Goal: Navigation & Orientation: Find specific page/section

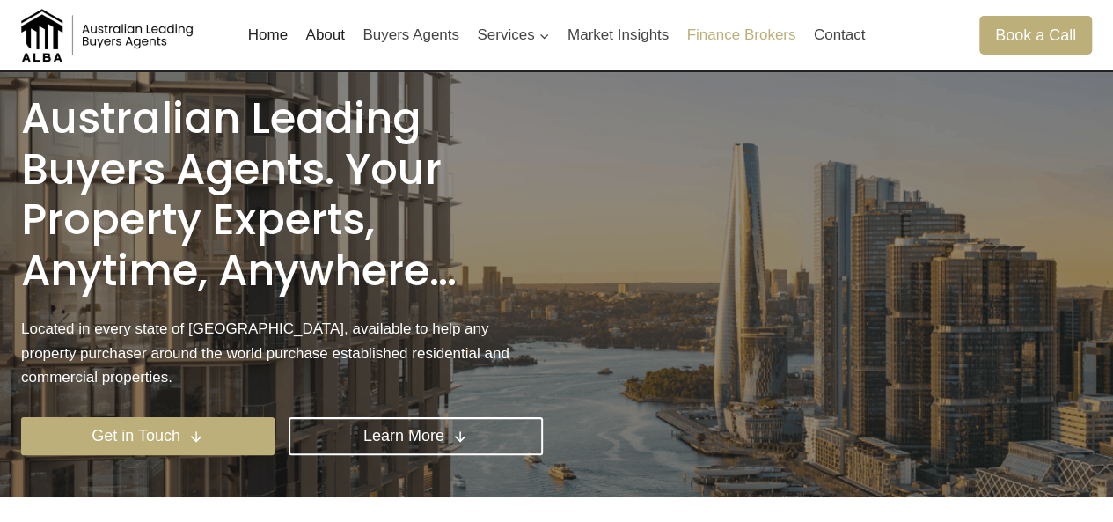
click at [744, 40] on link "Finance Brokers" at bounding box center [740, 35] width 127 height 42
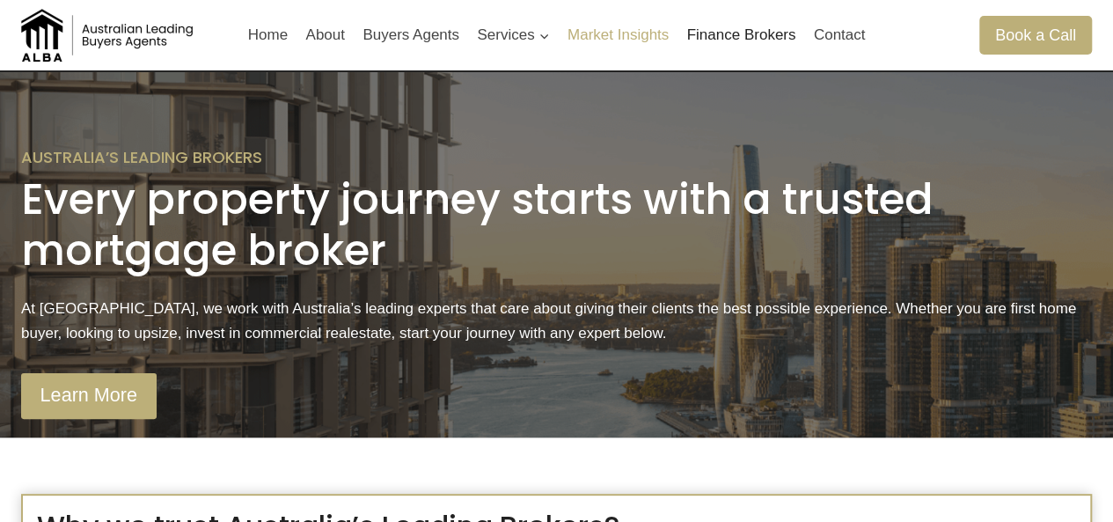
drag, startPoint x: 626, startPoint y: 268, endPoint x: 618, endPoint y: 24, distance: 244.7
click at [806, 29] on link "Contact" at bounding box center [838, 35] width 69 height 42
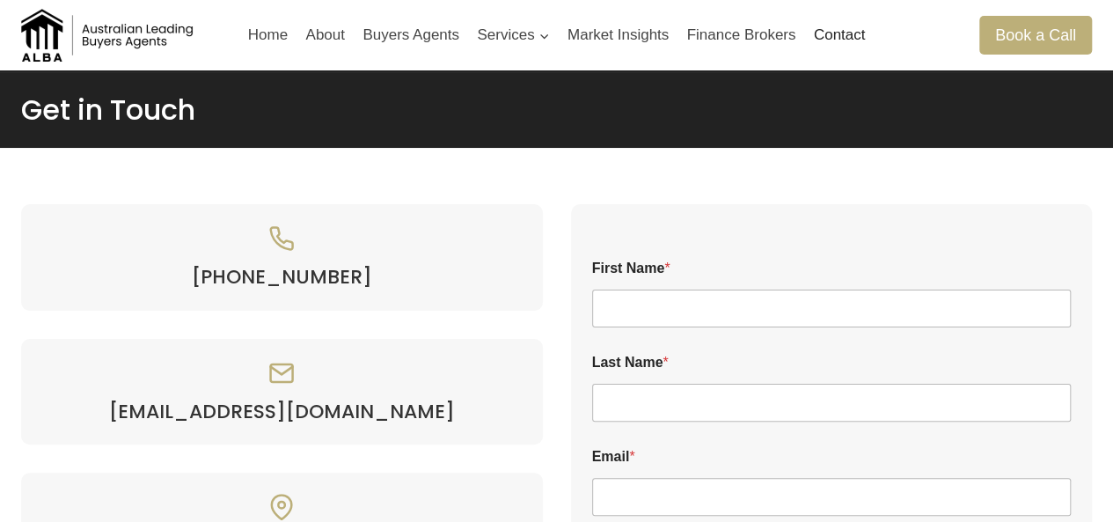
click at [764, 39] on link "Finance Brokers" at bounding box center [740, 35] width 127 height 42
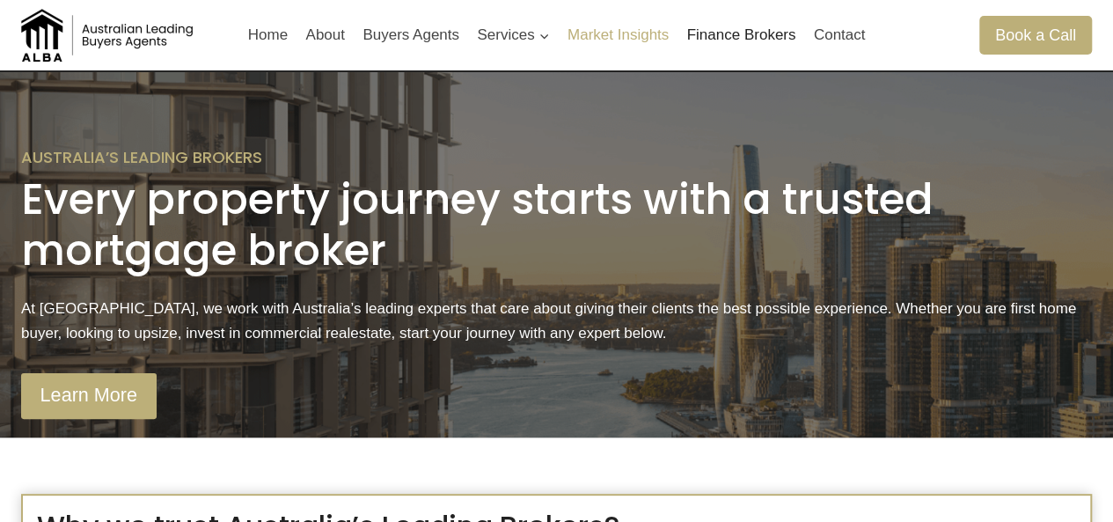
click at [665, 36] on link "Market Insights" at bounding box center [619, 35] width 120 height 42
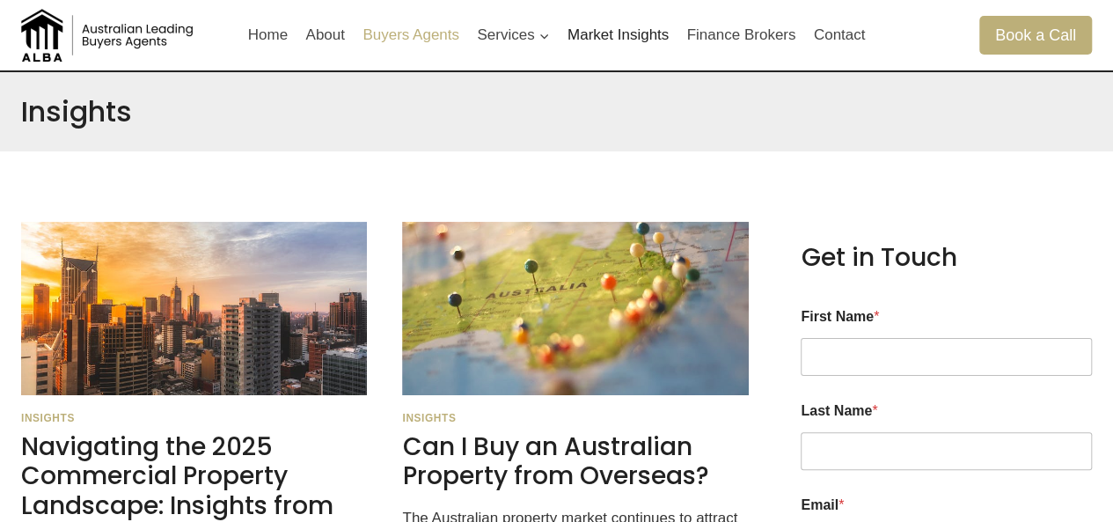
click at [399, 36] on link "Buyers Agents" at bounding box center [411, 35] width 114 height 42
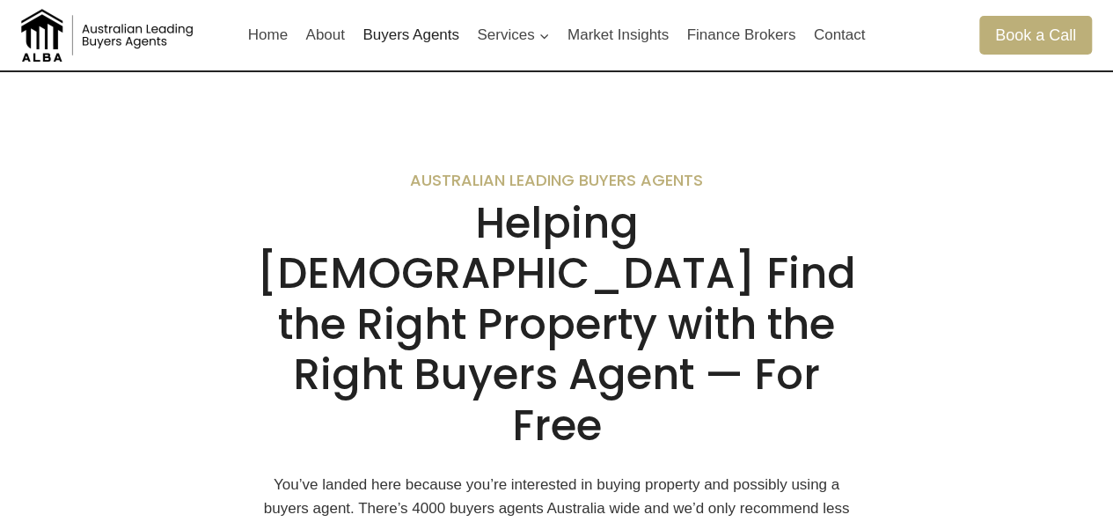
click at [329, 32] on link "About" at bounding box center [324, 35] width 57 height 42
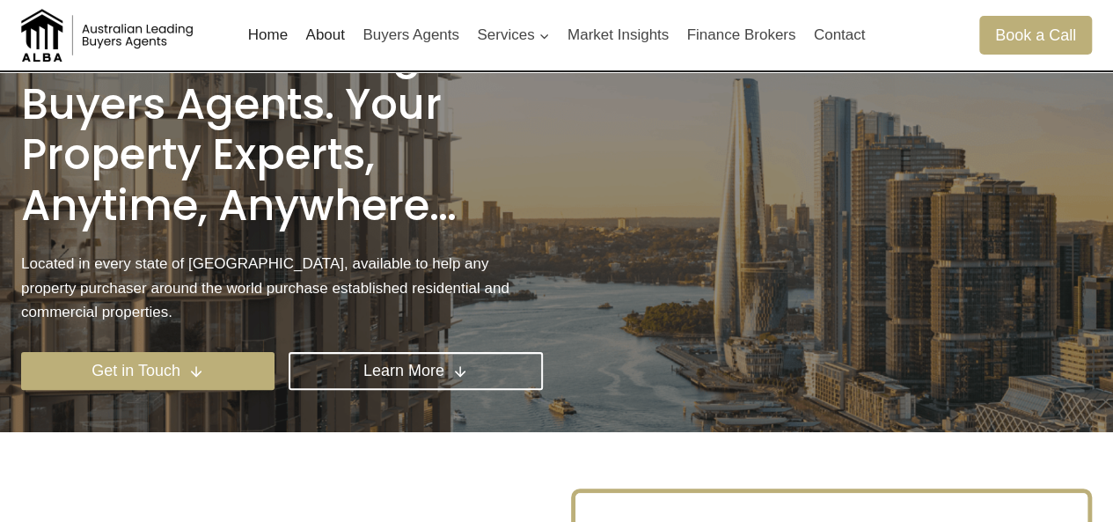
click at [336, 36] on link "About" at bounding box center [324, 35] width 57 height 42
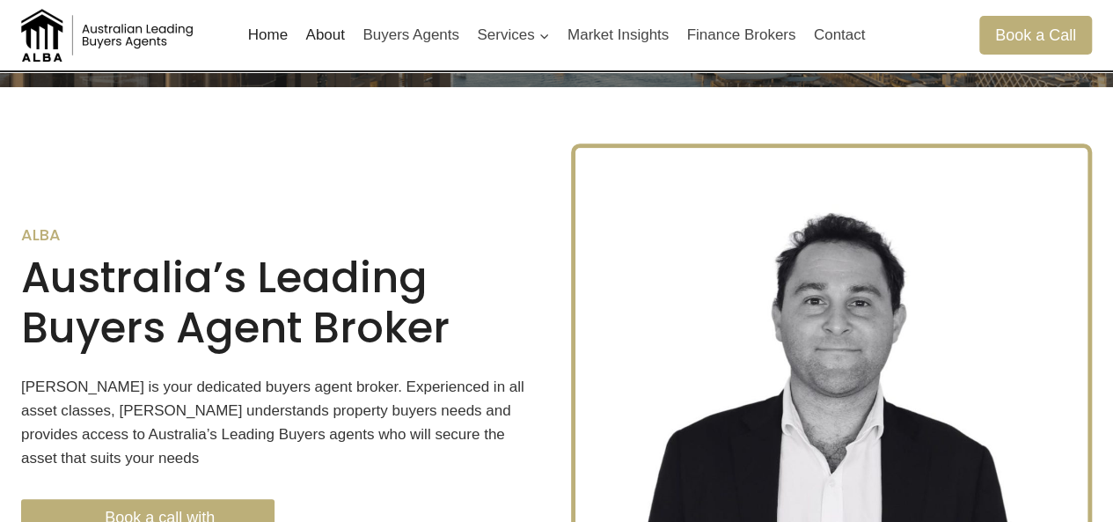
scroll to position [417, 0]
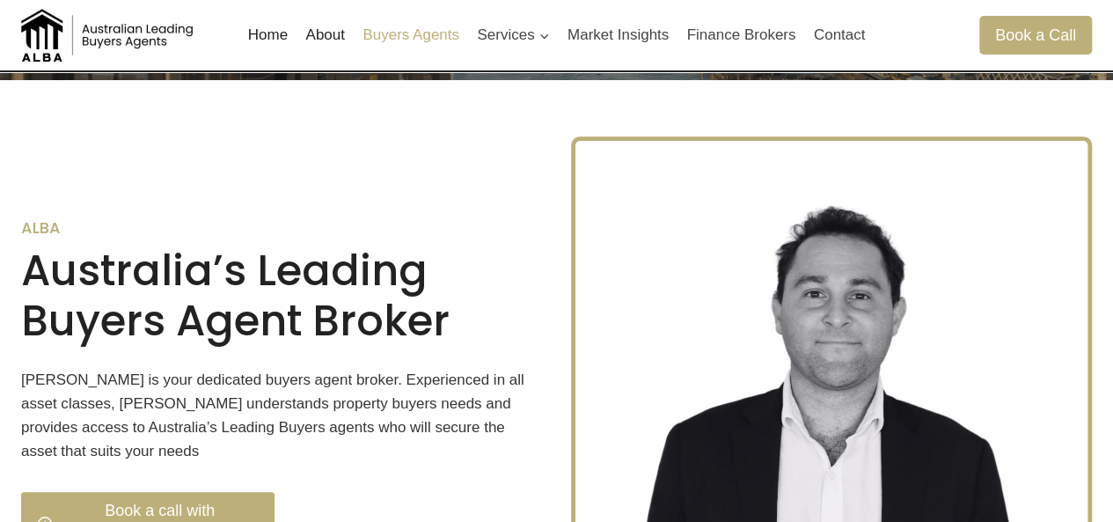
click at [407, 31] on link "Buyers Agents" at bounding box center [411, 35] width 114 height 42
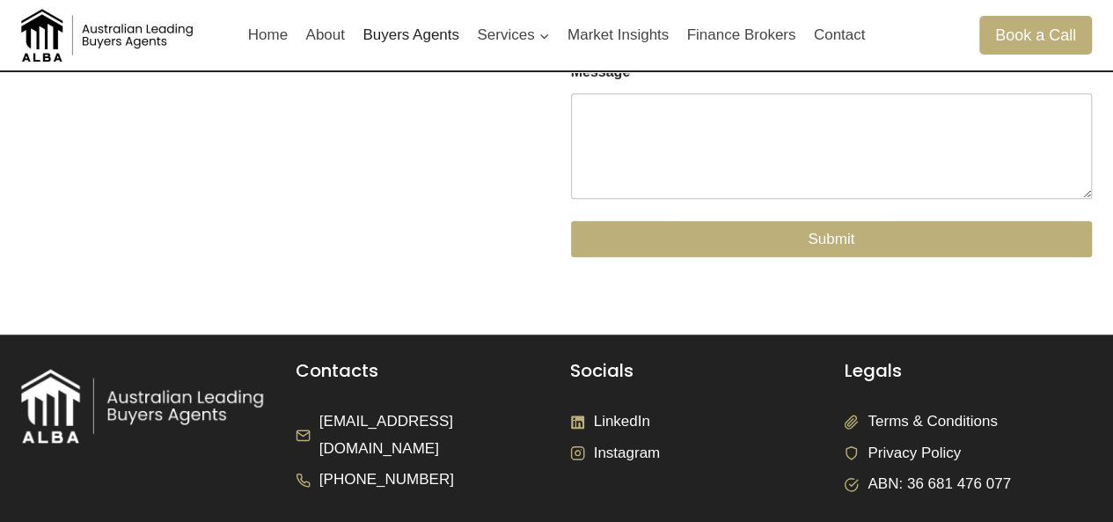
scroll to position [4096, 0]
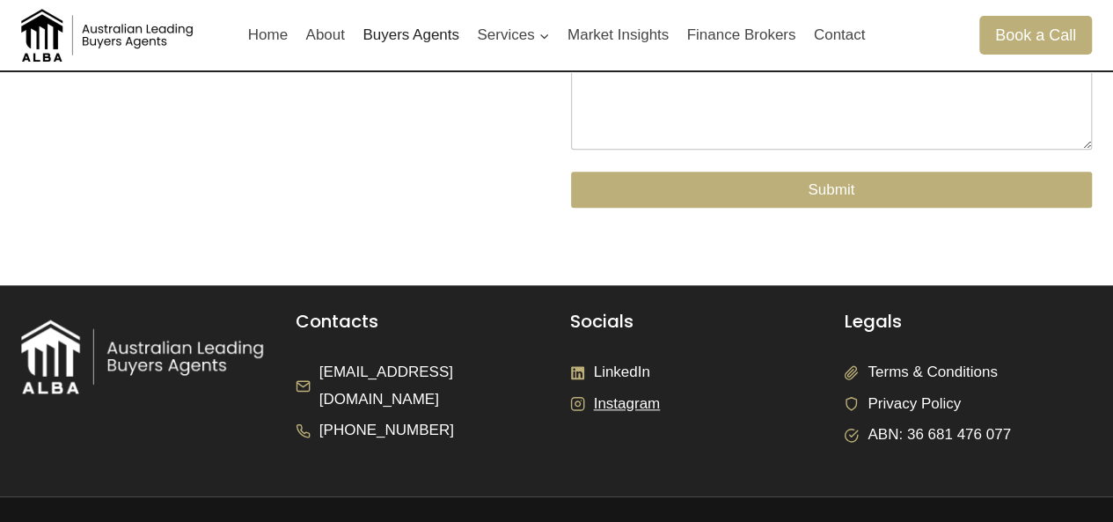
click at [616, 391] on span "Instagram" at bounding box center [627, 404] width 67 height 27
